Goal: Complete application form

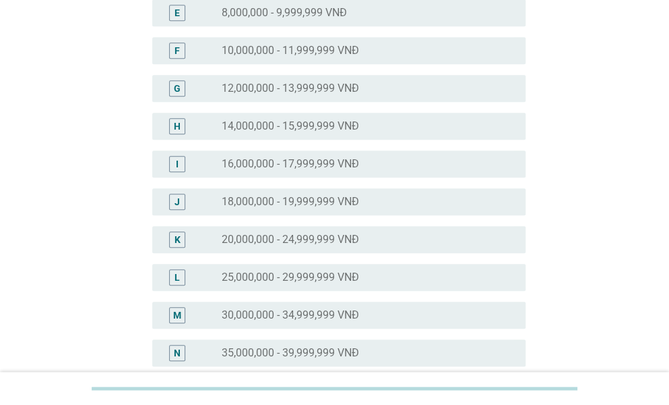
scroll to position [337, 0]
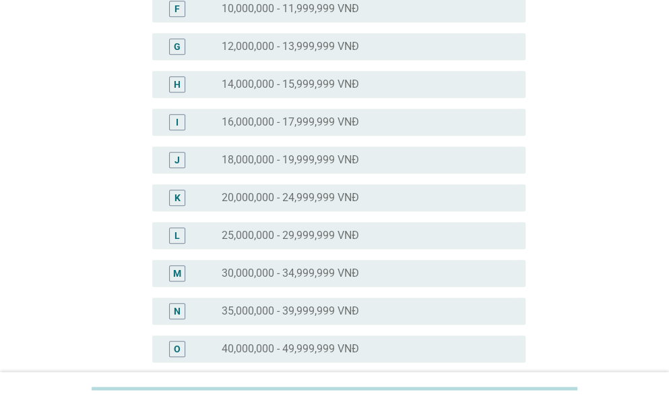
click at [364, 236] on div "radio_button_unchecked 25,000,000 - 29,999,999 VNĐ" at bounding box center [363, 235] width 282 height 13
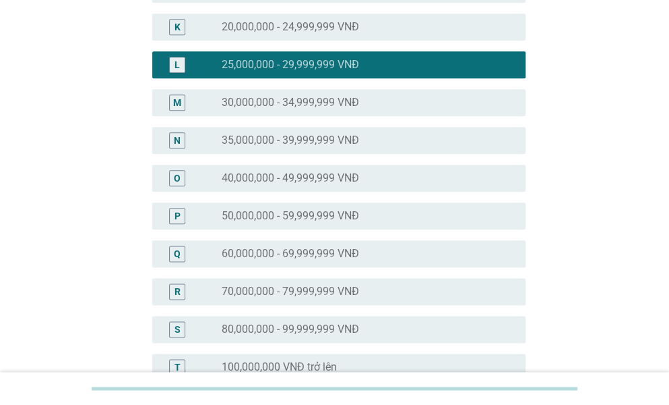
scroll to position [674, 0]
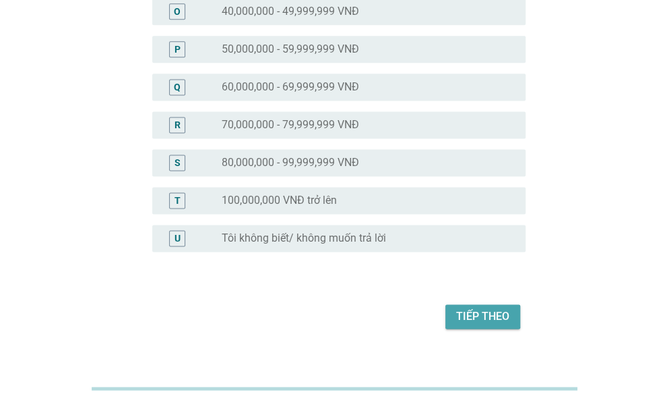
click at [469, 318] on div "Tiếp theo" at bounding box center [482, 316] width 53 height 16
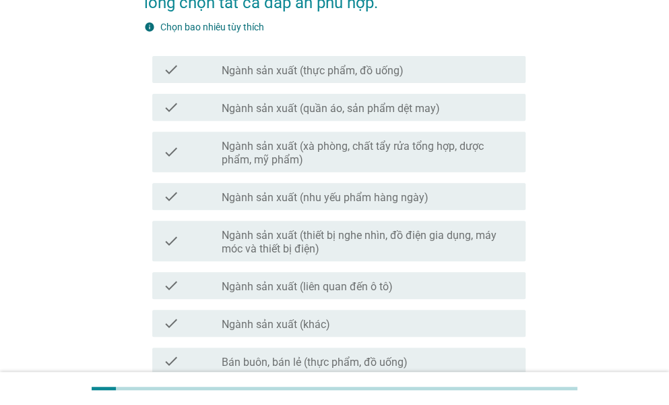
scroll to position [135, 0]
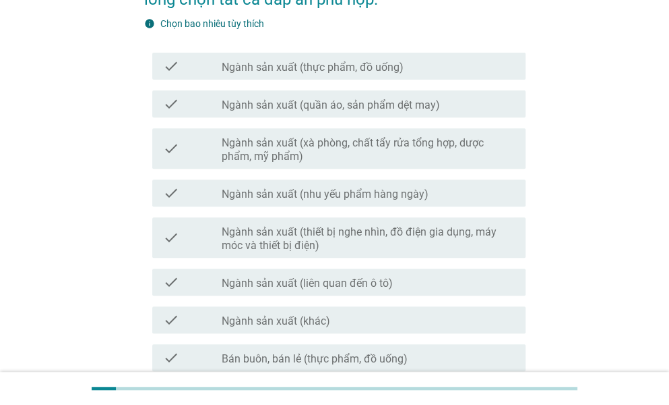
click at [301, 315] on label "Ngành sản xuất (khác)" at bounding box center [276, 320] width 109 height 13
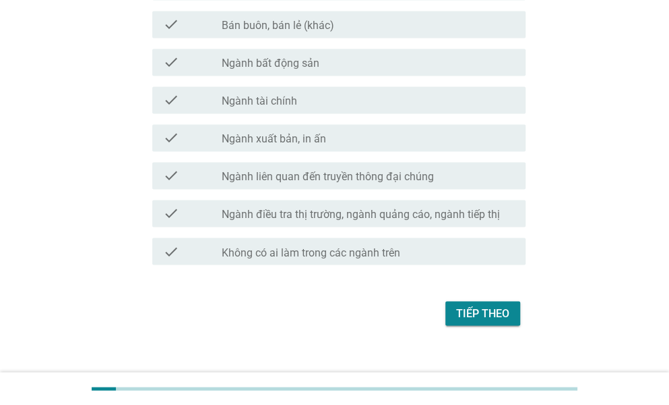
scroll to position [790, 0]
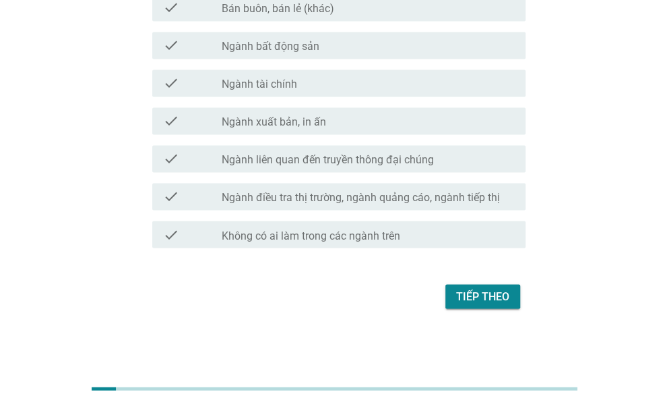
click at [468, 298] on div "Tiếp theo" at bounding box center [482, 296] width 53 height 16
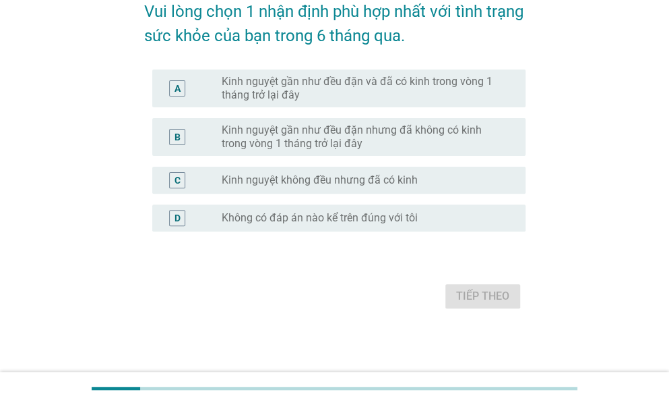
scroll to position [0, 0]
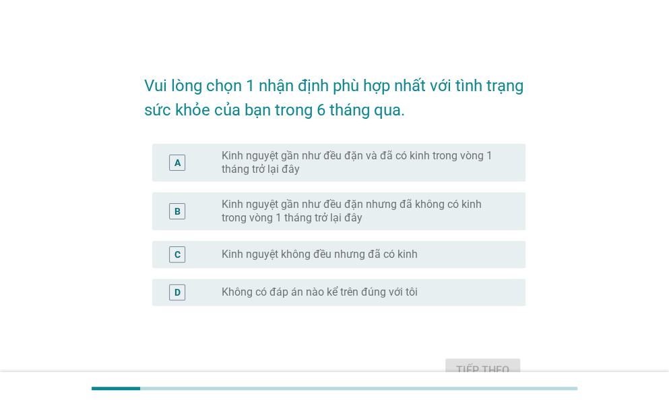
click at [391, 156] on label "Kinh nguyệt gần như đều đặn và đã có kinh trong vòng 1 tháng trở lại đây" at bounding box center [363, 162] width 282 height 27
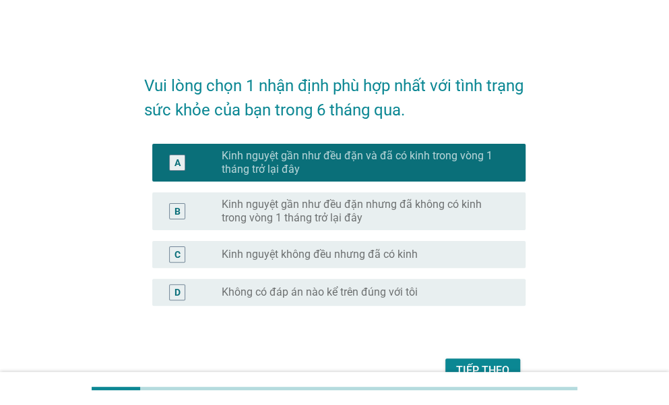
click at [500, 359] on button "Tiếp theo" at bounding box center [483, 370] width 75 height 24
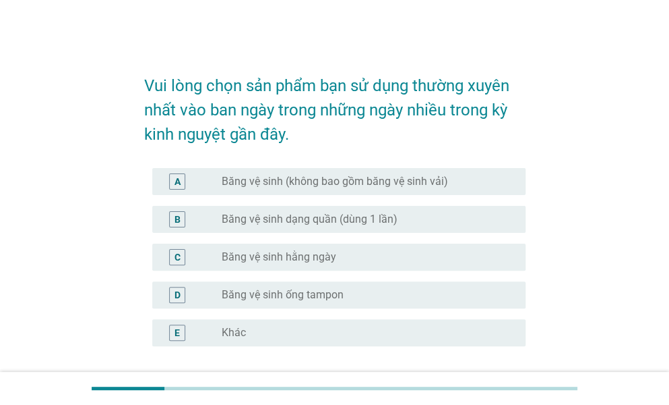
click at [364, 268] on div "C radio_button_unchecked Băng vệ sinh hằng ngày" at bounding box center [339, 256] width 374 height 27
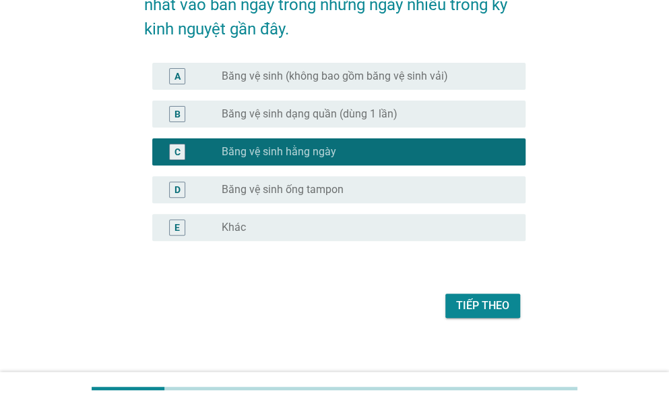
scroll to position [115, 0]
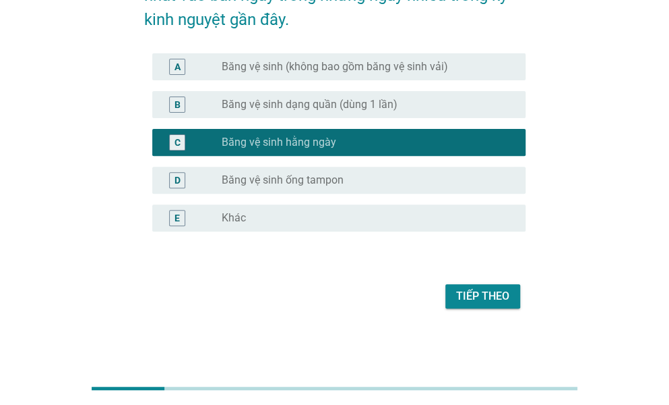
click at [511, 316] on div "Vui lòng chọn sản phẩm bạn sử dụng thường xuyên nhất vào ban ngày trong những n…" at bounding box center [334, 129] width 403 height 388
click at [500, 308] on div "Tiếp theo" at bounding box center [335, 296] width 382 height 32
click at [491, 295] on div "Tiếp theo" at bounding box center [482, 296] width 53 height 16
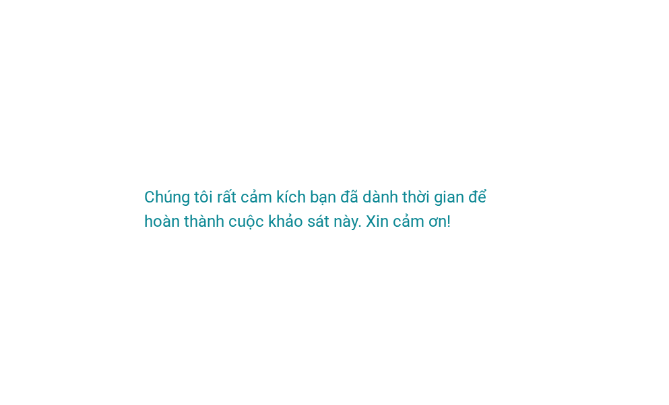
scroll to position [0, 0]
